Goal: Task Accomplishment & Management: Manage account settings

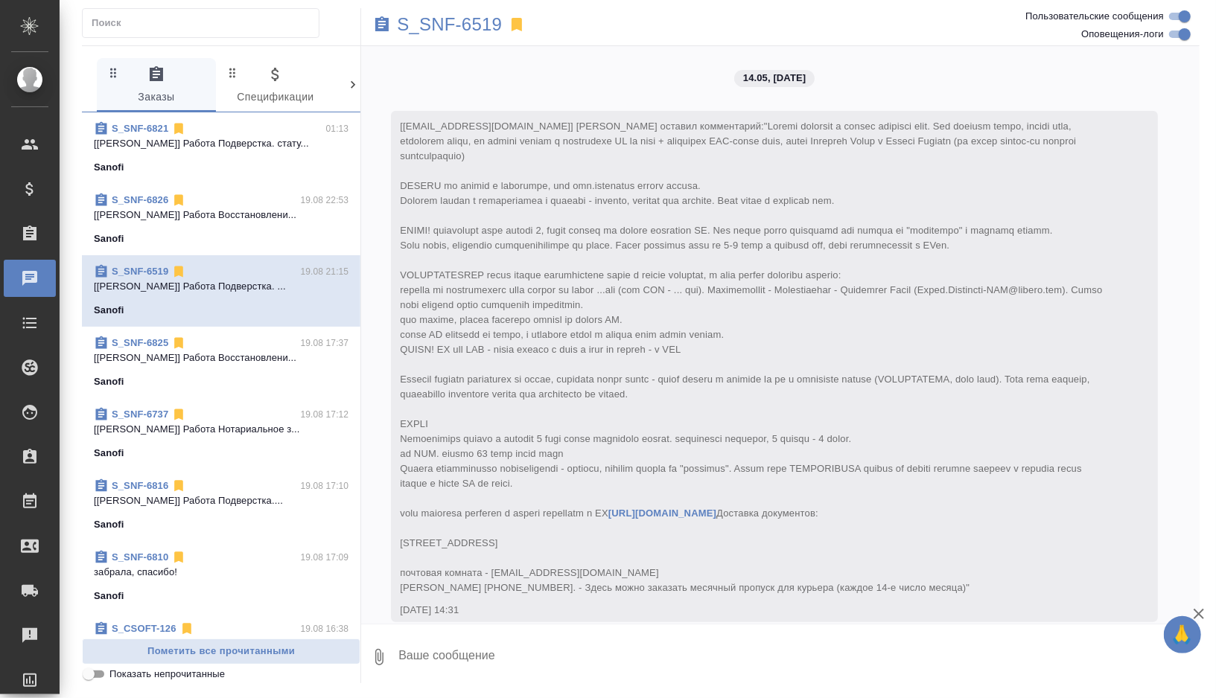
scroll to position [38527, 0]
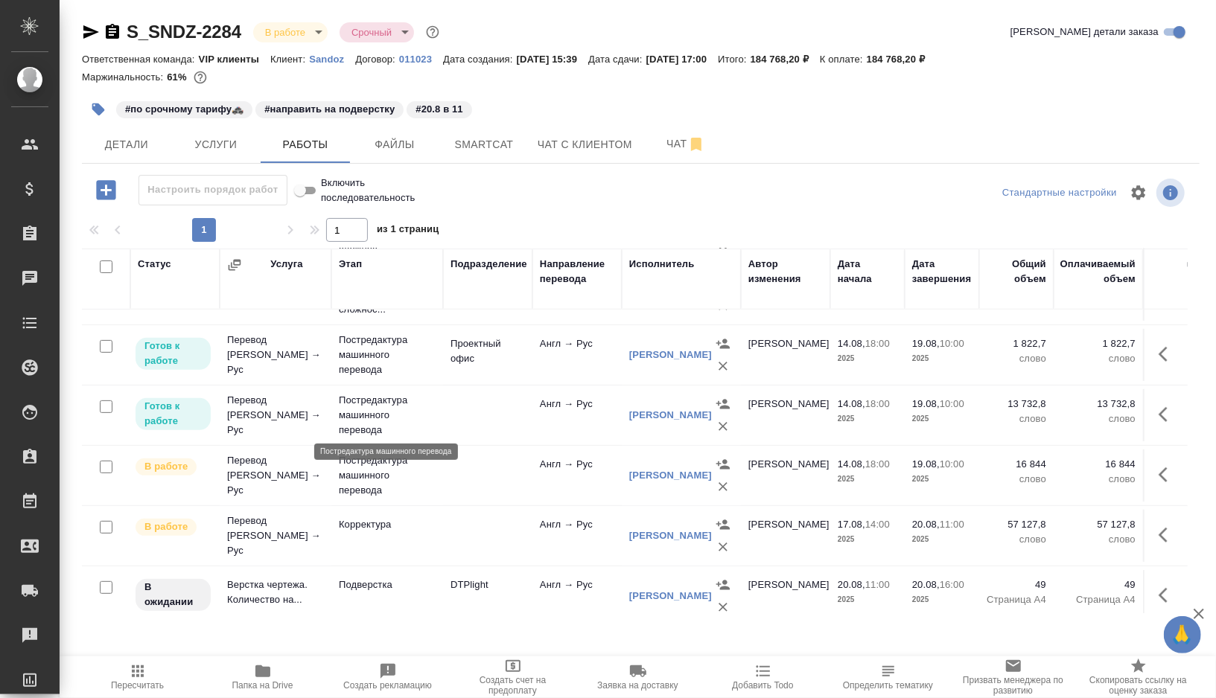
scroll to position [407, 0]
click at [491, 137] on span "Smartcat" at bounding box center [483, 145] width 71 height 19
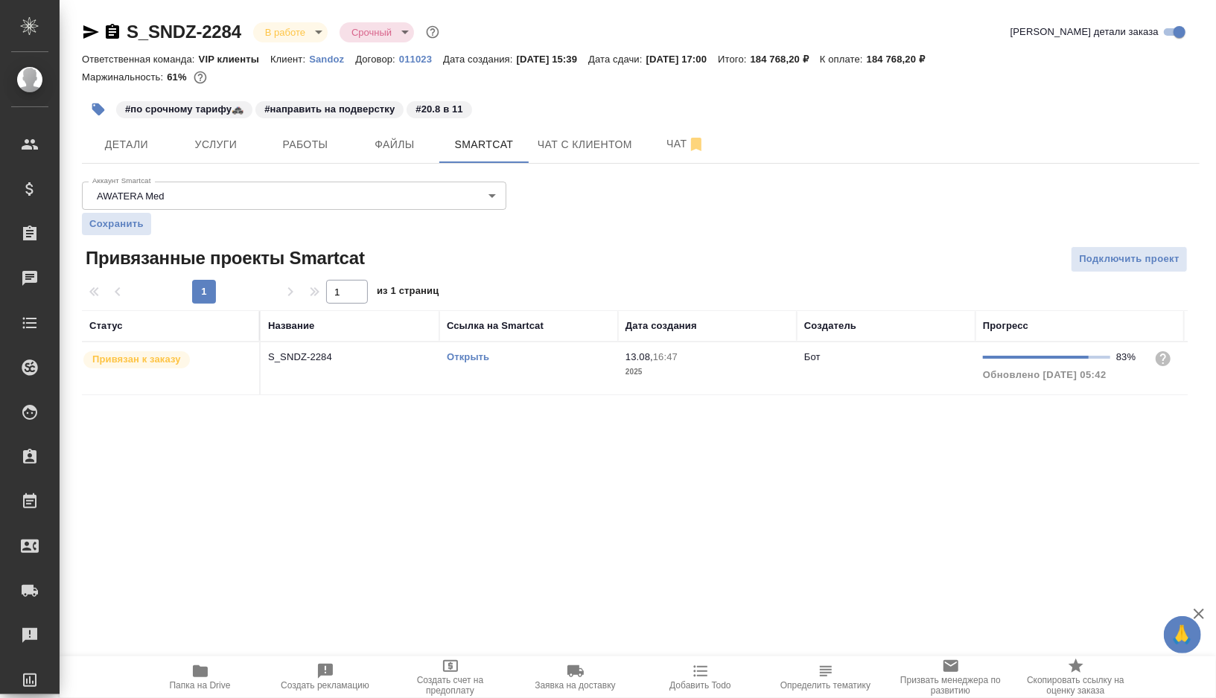
click at [461, 356] on link "Открыть" at bounding box center [468, 356] width 42 height 11
click at [304, 151] on span "Работы" at bounding box center [305, 145] width 71 height 19
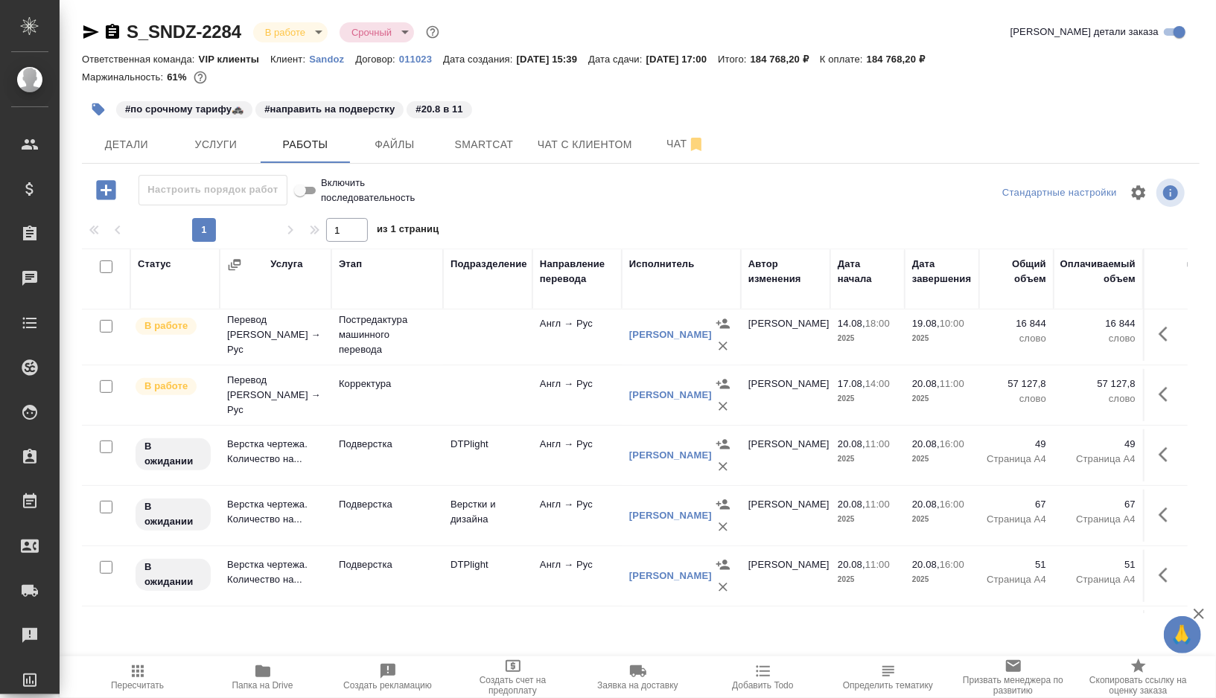
scroll to position [523, 0]
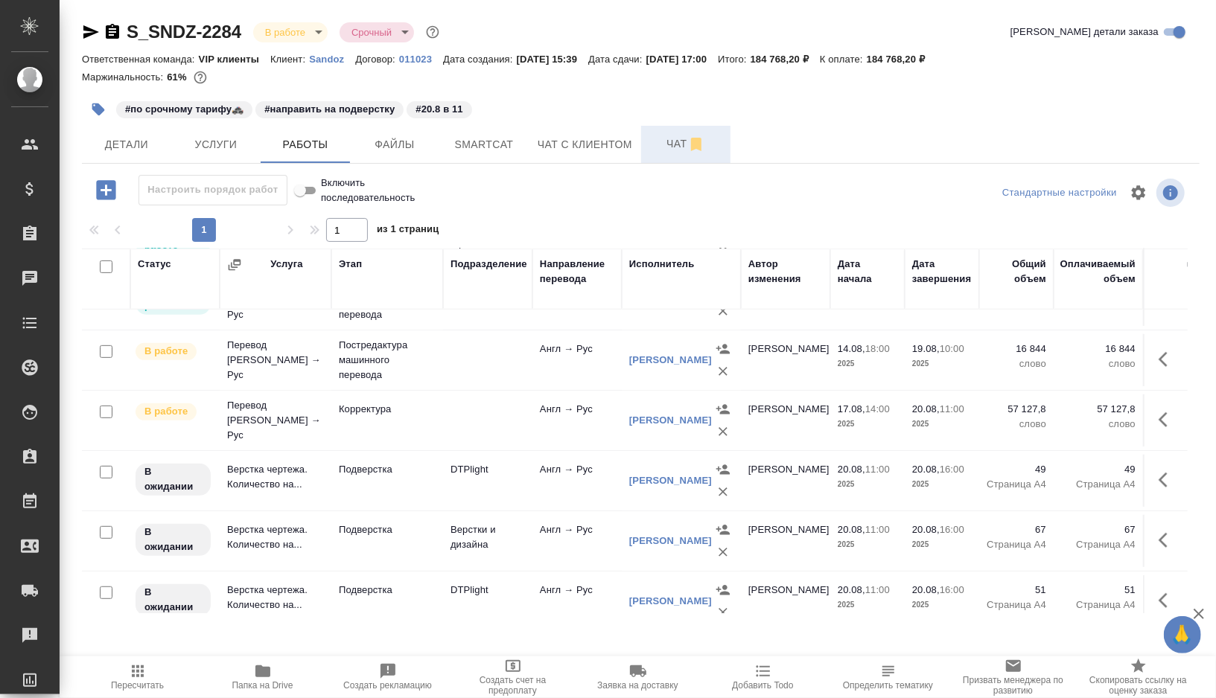
click at [666, 146] on span "Чат" at bounding box center [685, 144] width 71 height 19
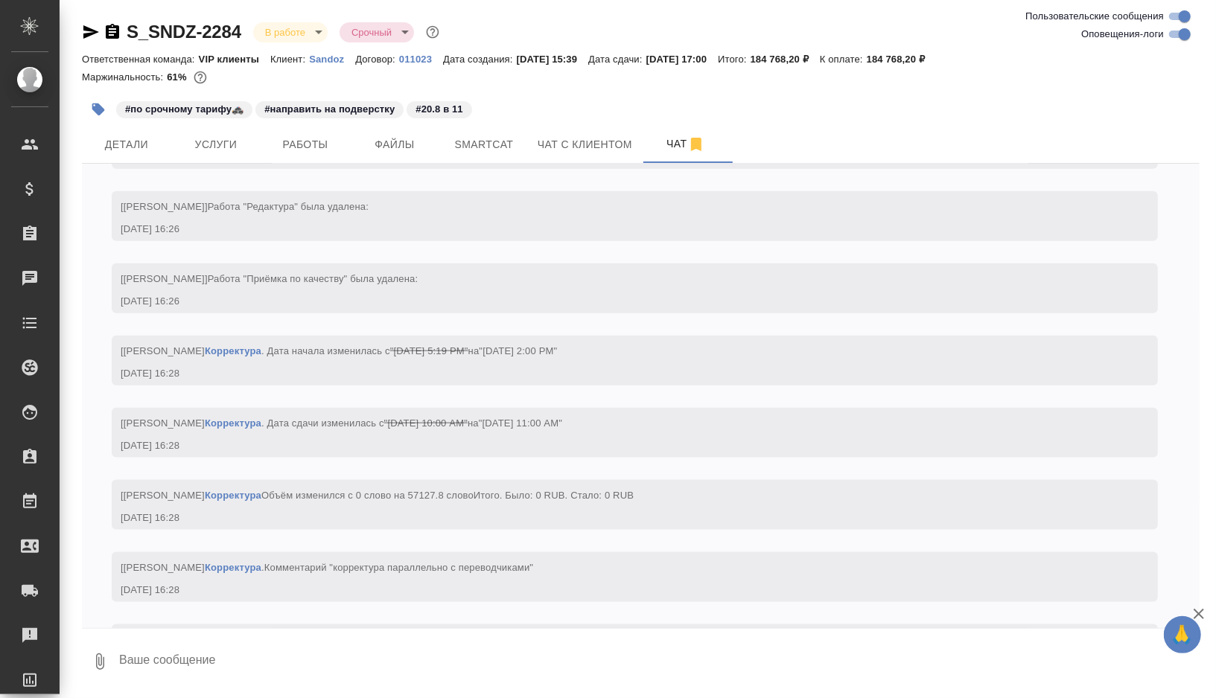
scroll to position [20352, 0]
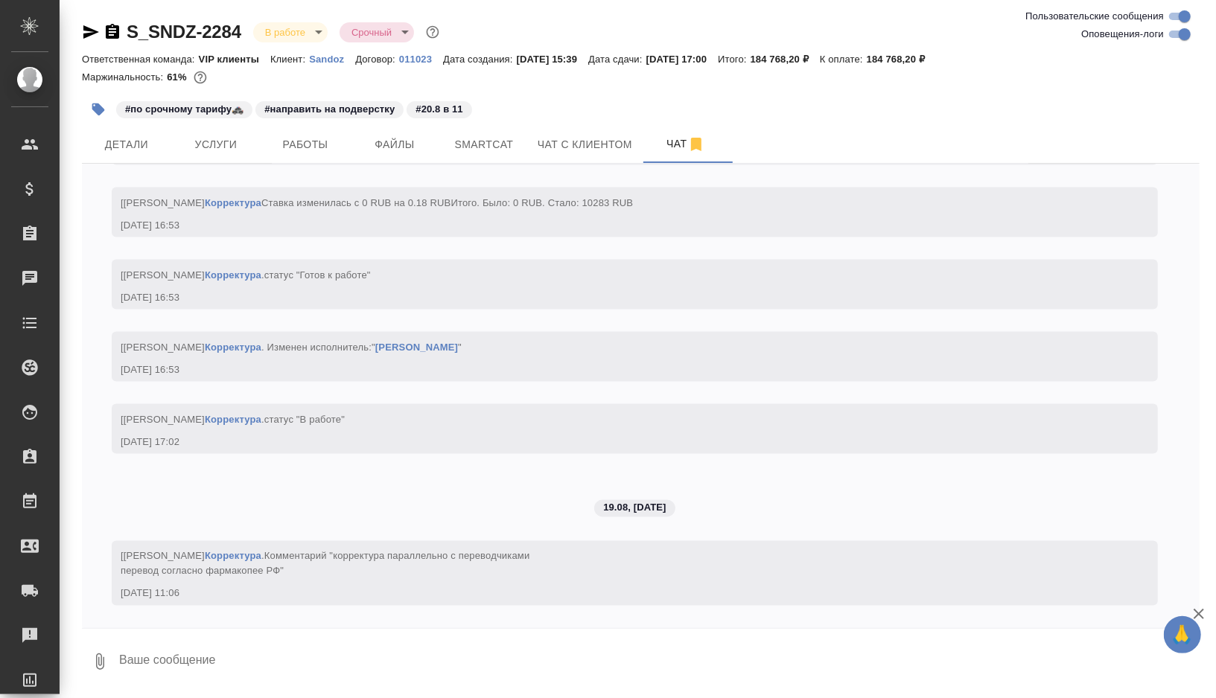
click at [1176, 34] on input "Оповещения-логи" at bounding box center [1185, 34] width 54 height 18
checkbox input "false"
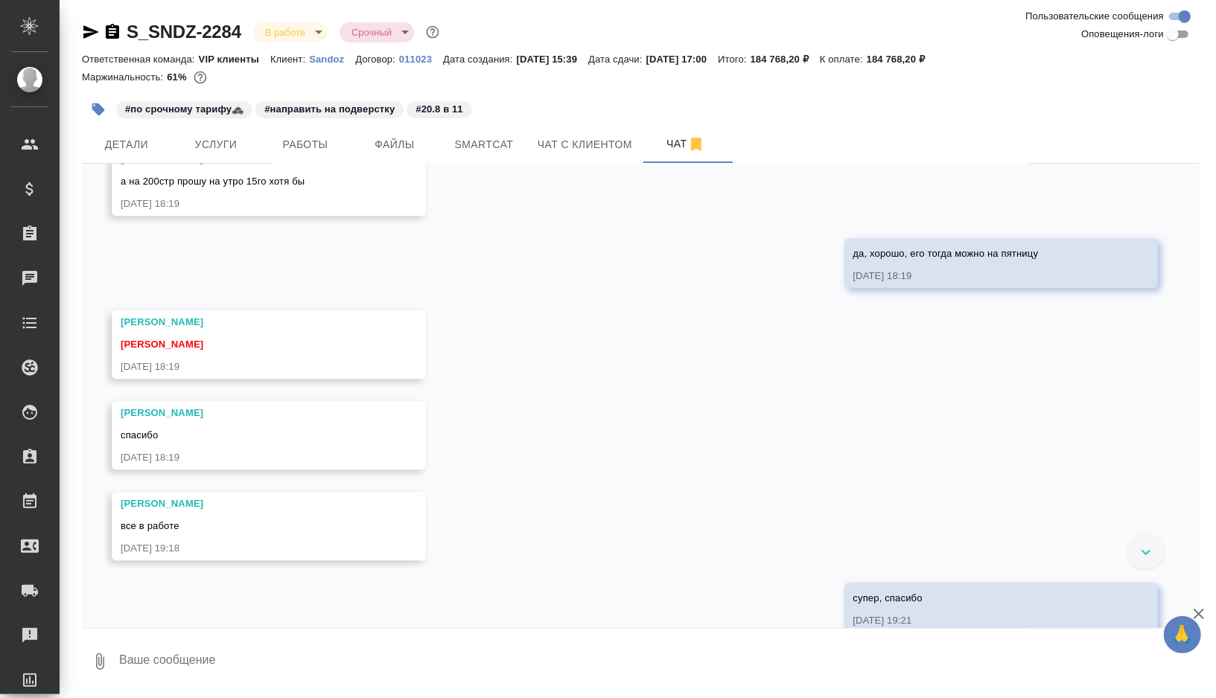
scroll to position [2329, 0]
